Goal: Task Accomplishment & Management: Manage account settings

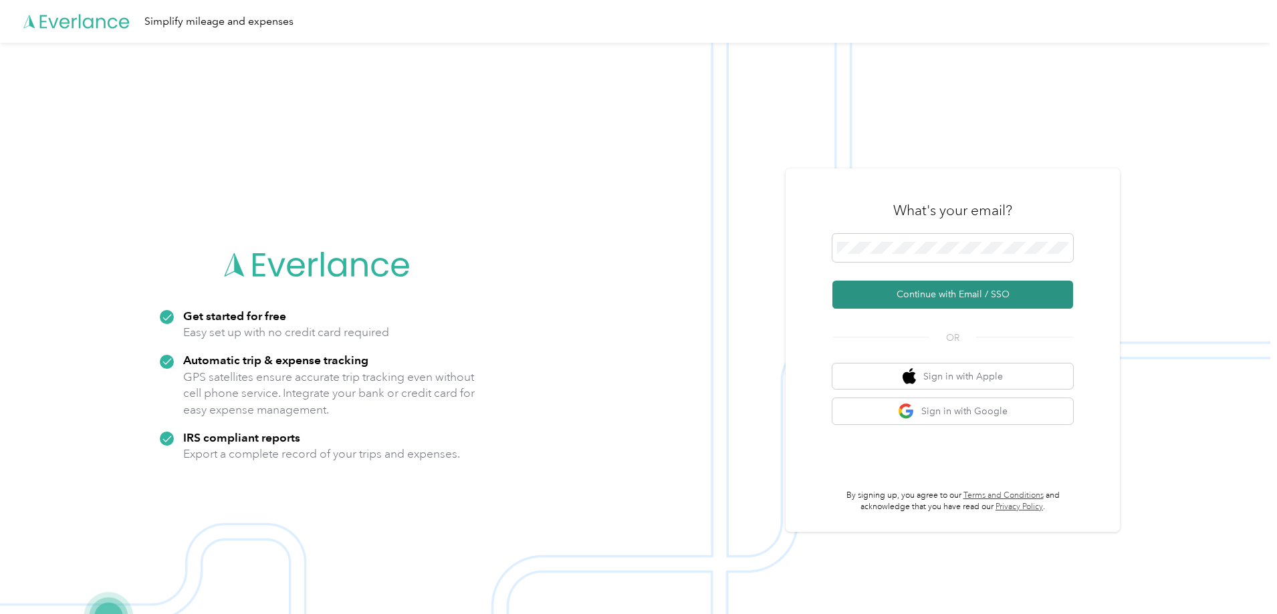
click at [956, 295] on button "Continue with Email / SSO" at bounding box center [952, 295] width 241 height 28
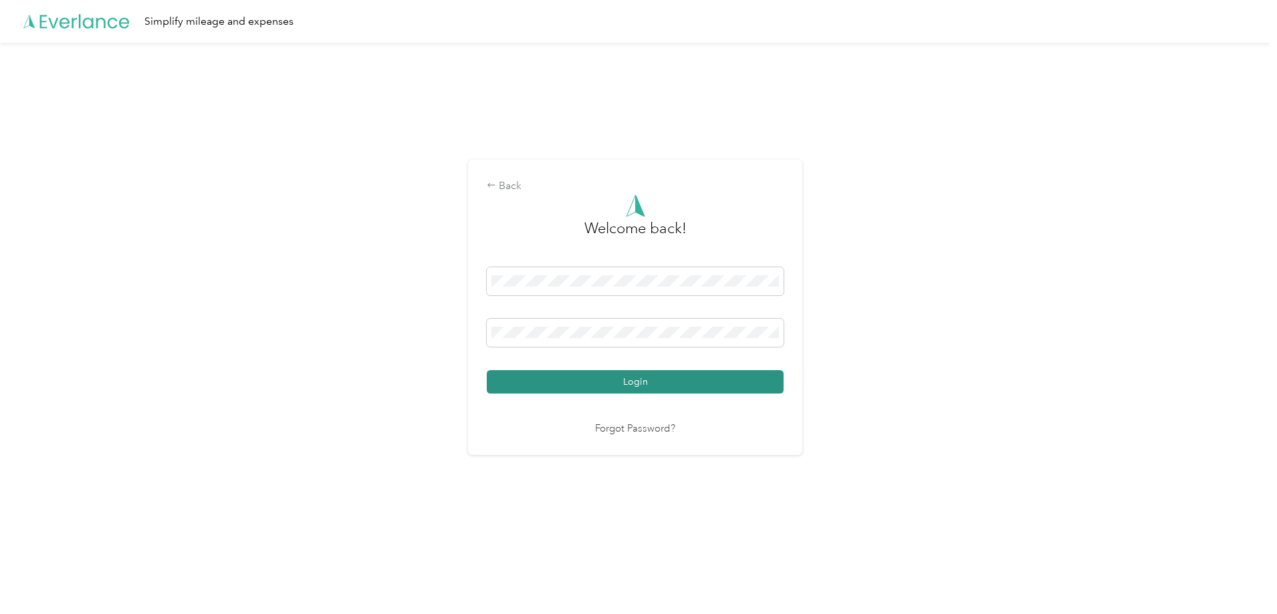
click at [640, 387] on button "Login" at bounding box center [635, 381] width 297 height 23
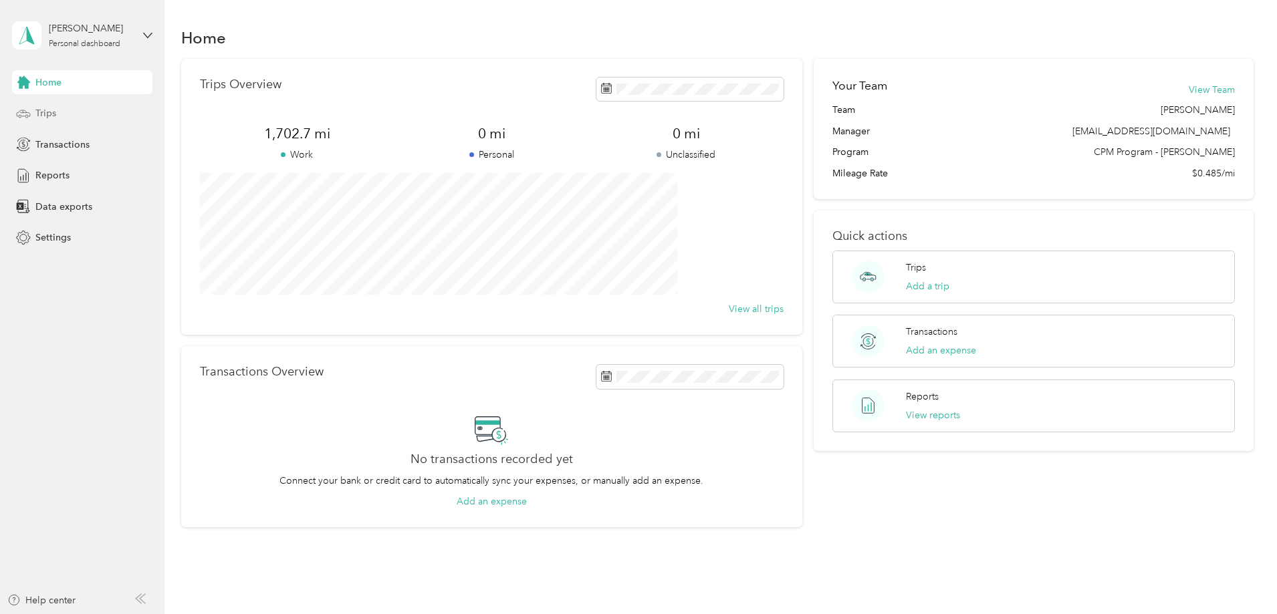
click at [44, 114] on span "Trips" at bounding box center [45, 113] width 21 height 14
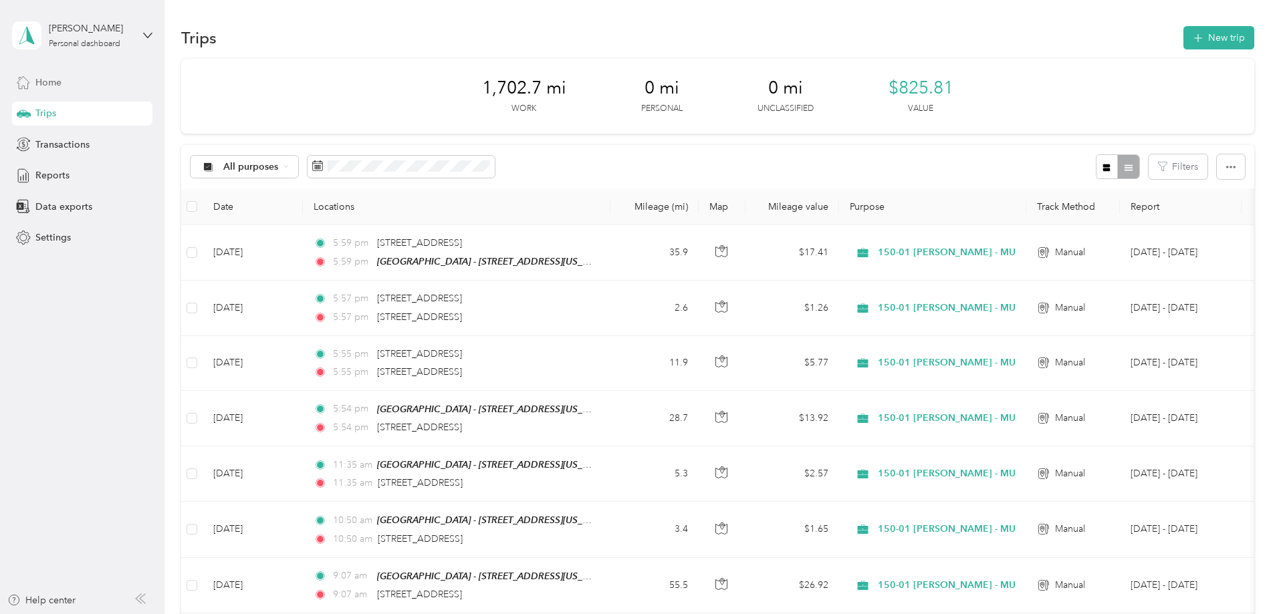
click at [51, 82] on span "Home" at bounding box center [48, 83] width 26 height 14
